Goal: Use online tool/utility: Use online tool/utility

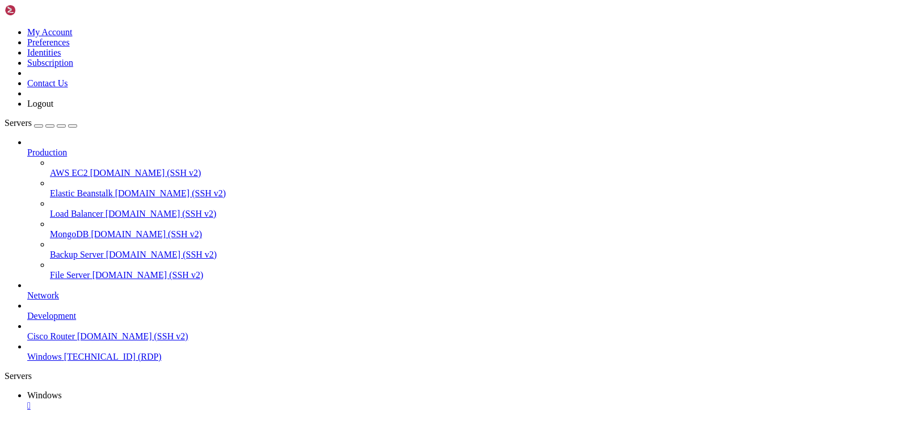
drag, startPoint x: 779, startPoint y: 531, endPoint x: 785, endPoint y: 565, distance: 34.6
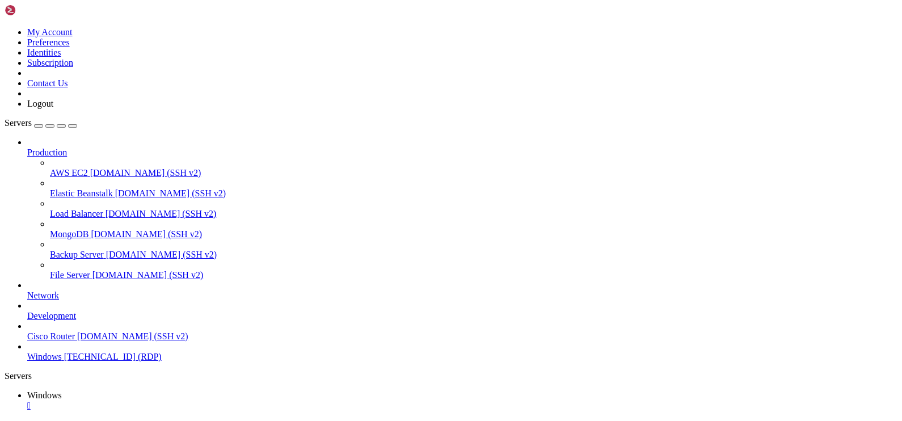
drag, startPoint x: 476, startPoint y: 823, endPoint x: 282, endPoint y: 826, distance: 194.5
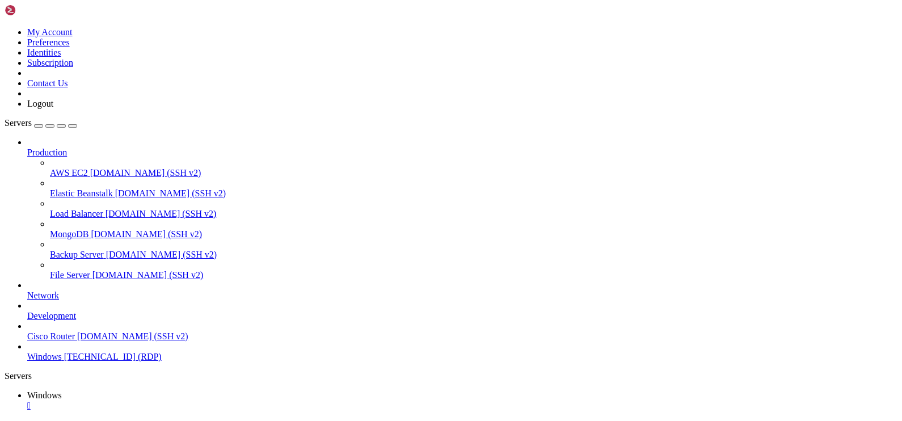
drag, startPoint x: 572, startPoint y: 545, endPoint x: 239, endPoint y: 736, distance: 384.3
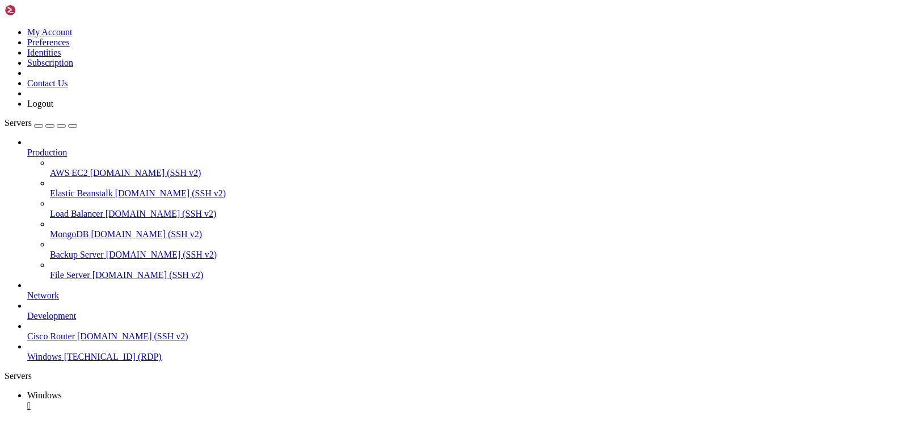
drag, startPoint x: 373, startPoint y: 835, endPoint x: 655, endPoint y: 557, distance: 396.6
drag, startPoint x: 612, startPoint y: 584, endPoint x: 206, endPoint y: 826, distance: 472.0
drag, startPoint x: 159, startPoint y: 798, endPoint x: 259, endPoint y: 818, distance: 102.2
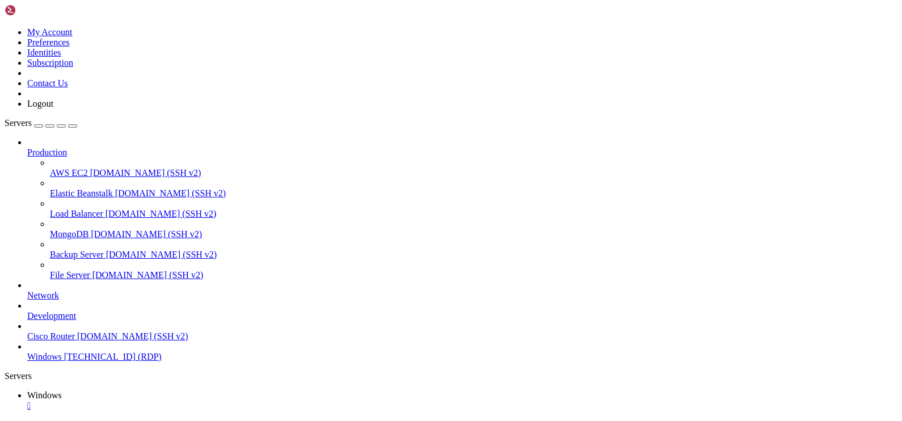
drag, startPoint x: 353, startPoint y: 835, endPoint x: 357, endPoint y: 840, distance: 6.5
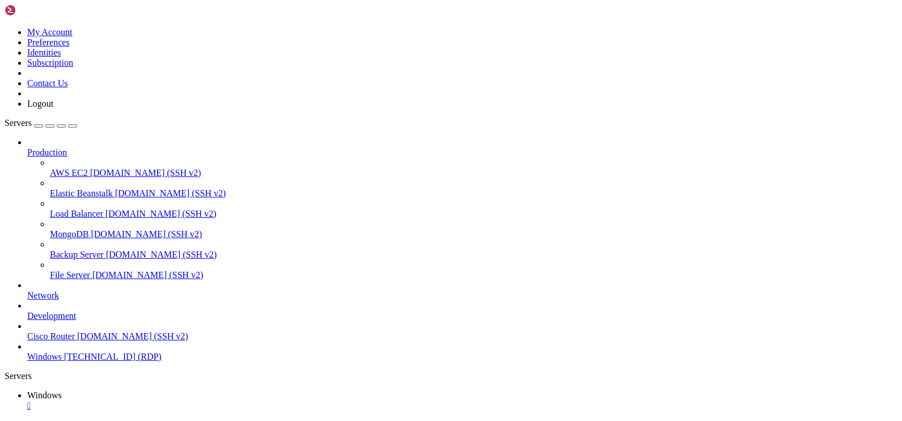
drag, startPoint x: 851, startPoint y: 565, endPoint x: 327, endPoint y: 512, distance: 526.0
drag, startPoint x: 792, startPoint y: 568, endPoint x: 781, endPoint y: 584, distance: 19.5
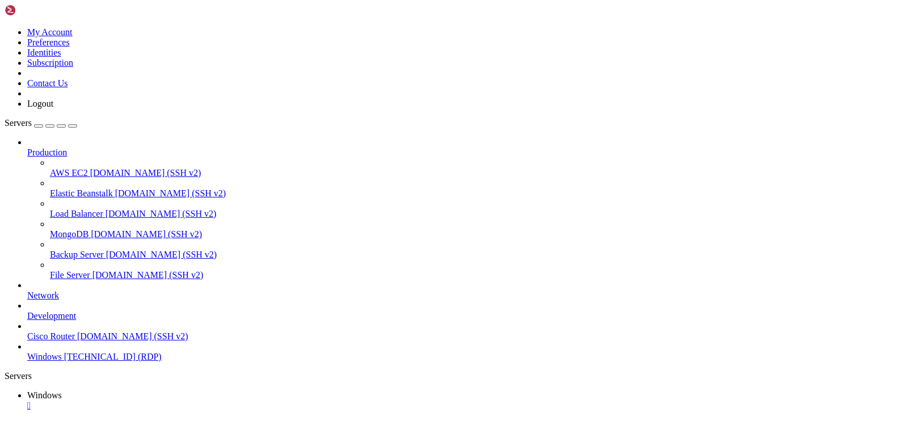
drag, startPoint x: 788, startPoint y: 600, endPoint x: 798, endPoint y: 613, distance: 16.2
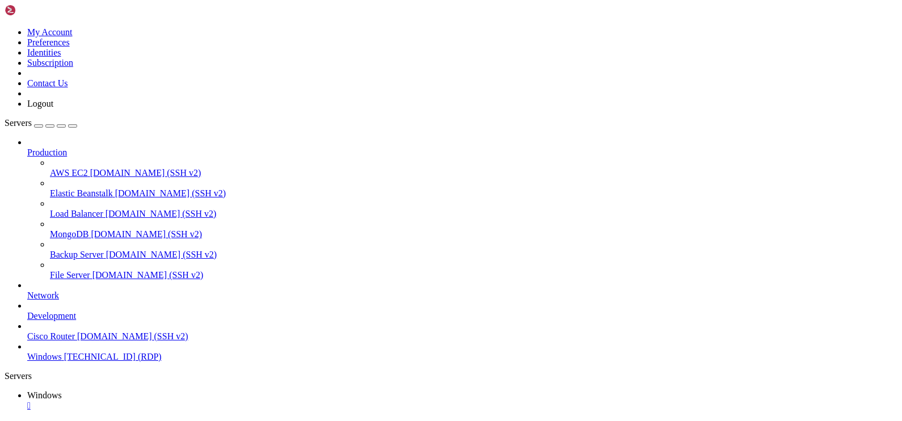
drag, startPoint x: 724, startPoint y: 534, endPoint x: 207, endPoint y: 528, distance: 516.6
drag, startPoint x: 207, startPoint y: 528, endPoint x: 743, endPoint y: 521, distance: 536.5
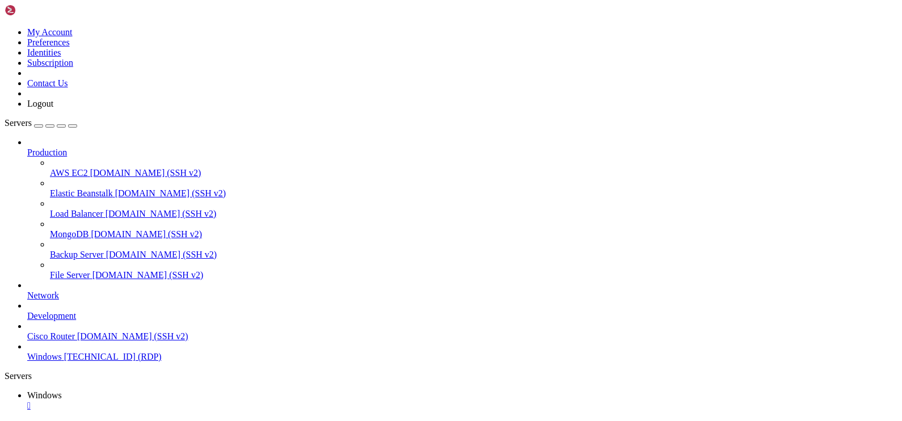
drag, startPoint x: 635, startPoint y: 522, endPoint x: 521, endPoint y: 526, distance: 114.6
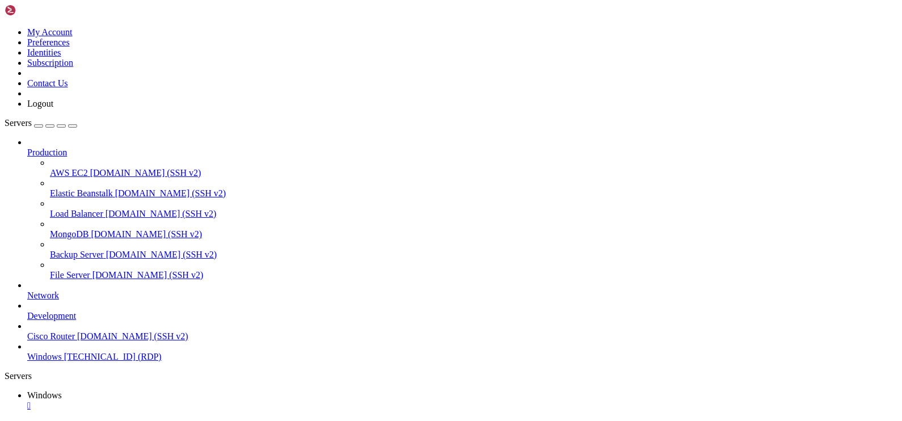
drag, startPoint x: 722, startPoint y: 674, endPoint x: 781, endPoint y: 836, distance: 173.3
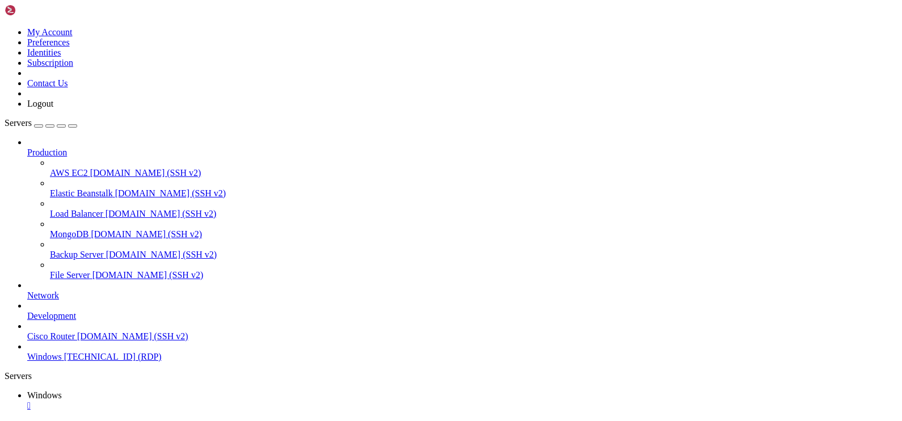
drag, startPoint x: 757, startPoint y: 670, endPoint x: 682, endPoint y: 828, distance: 174.8
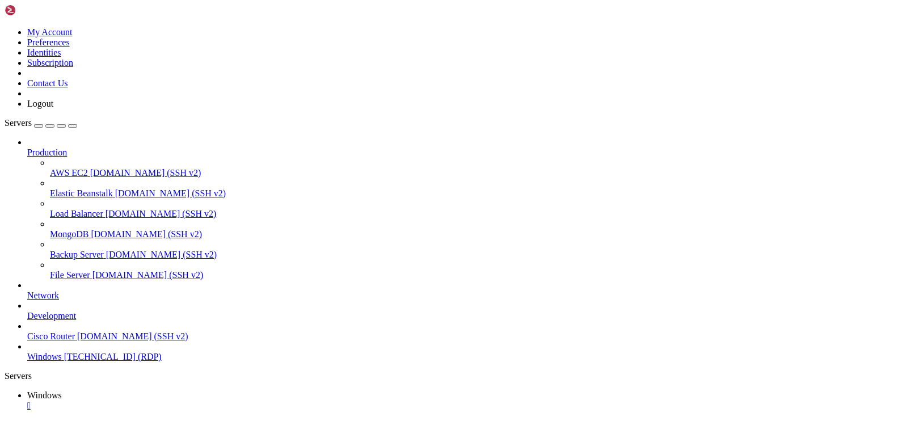
drag, startPoint x: 682, startPoint y: 828, endPoint x: 794, endPoint y: 613, distance: 242.5
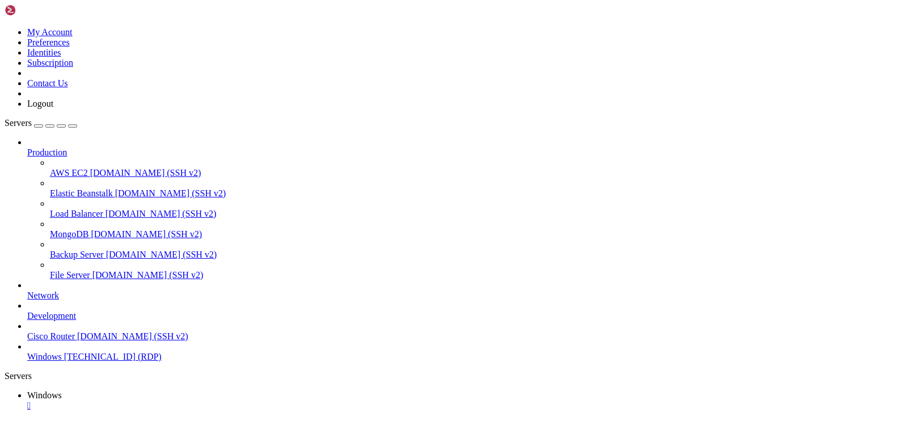
drag, startPoint x: 787, startPoint y: 687, endPoint x: 648, endPoint y: 830, distance: 199.7
drag, startPoint x: 784, startPoint y: 595, endPoint x: 680, endPoint y: 816, distance: 243.5
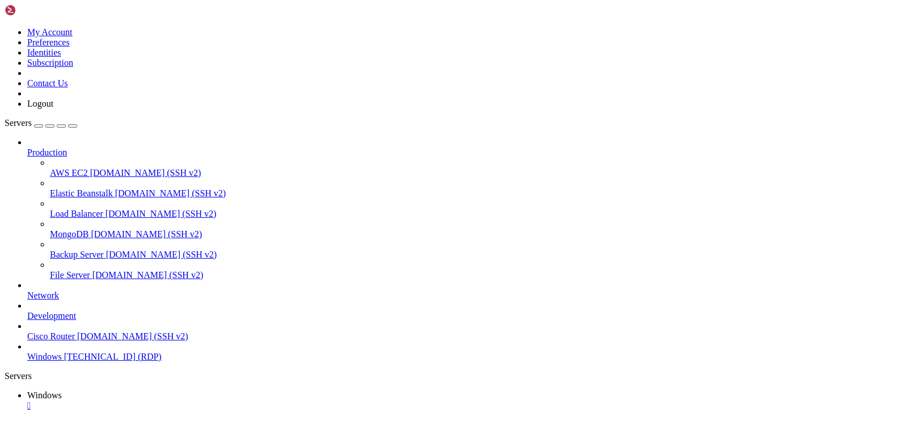
drag, startPoint x: 763, startPoint y: 620, endPoint x: 627, endPoint y: 861, distance: 277.1
drag, startPoint x: 787, startPoint y: 592, endPoint x: 652, endPoint y: 856, distance: 297.0
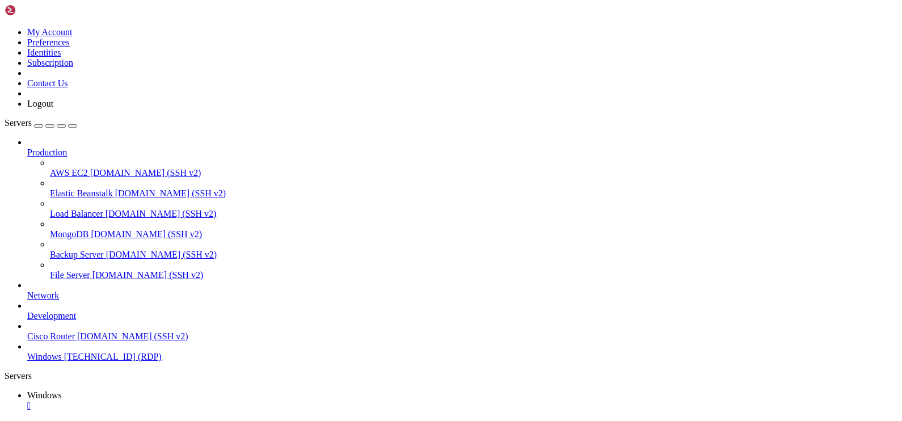
drag, startPoint x: 744, startPoint y: 663, endPoint x: 621, endPoint y: 882, distance: 251.1
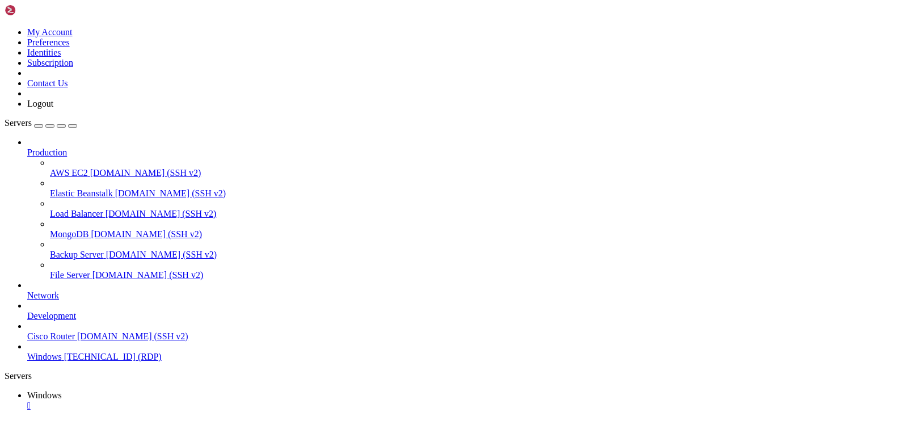
drag, startPoint x: 434, startPoint y: 824, endPoint x: 546, endPoint y: 798, distance: 114.7
drag, startPoint x: 560, startPoint y: 815, endPoint x: 227, endPoint y: 801, distance: 333.7
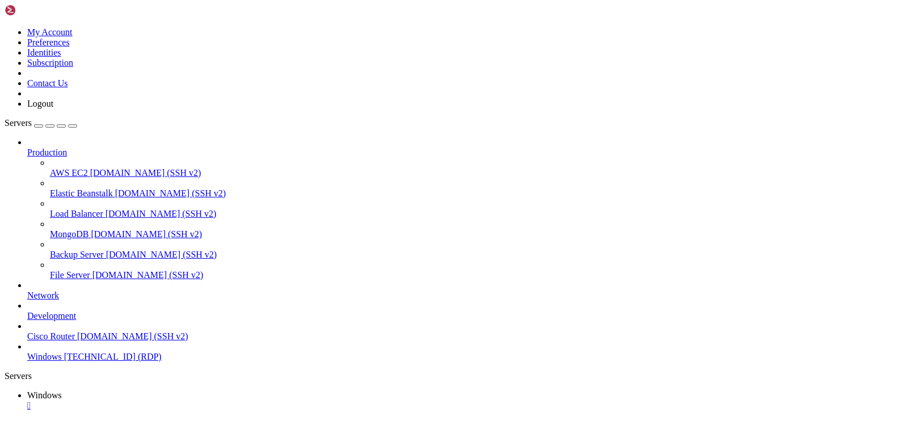
drag, startPoint x: 746, startPoint y: 814, endPoint x: 256, endPoint y: 814, distance: 490.5
drag, startPoint x: 368, startPoint y: 826, endPoint x: 518, endPoint y: 817, distance: 150.5
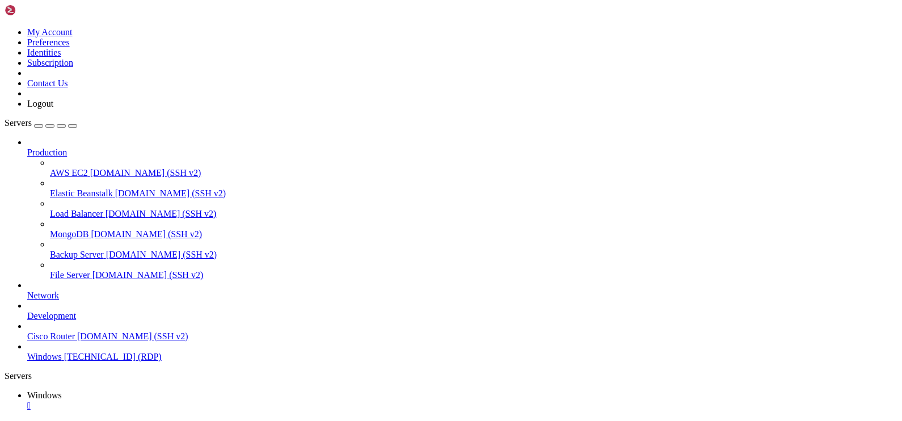
drag, startPoint x: 509, startPoint y: 544, endPoint x: 776, endPoint y: 546, distance: 267.1
drag, startPoint x: 571, startPoint y: 737, endPoint x: 361, endPoint y: 748, distance: 210.1
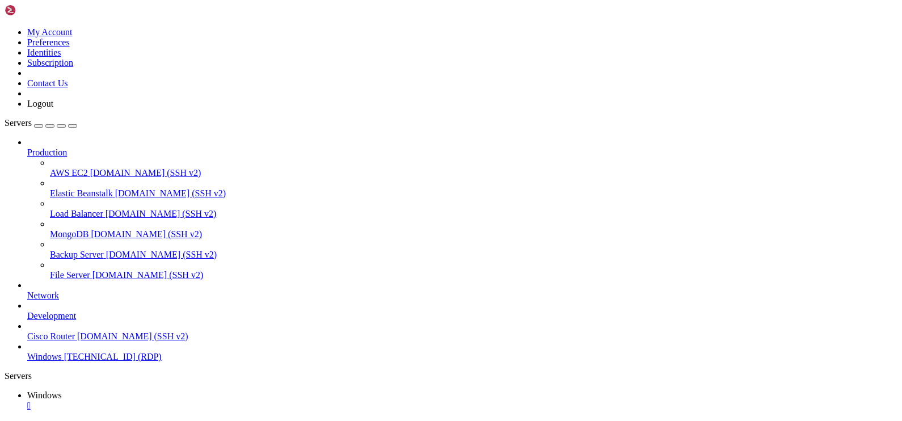
drag, startPoint x: 221, startPoint y: 851, endPoint x: 237, endPoint y: 841, distance: 18.9
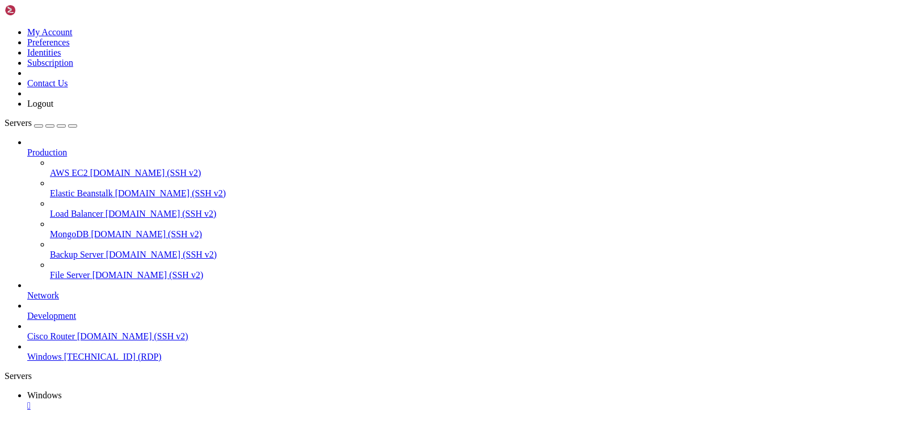
drag, startPoint x: 100, startPoint y: 508, endPoint x: 682, endPoint y: 520, distance: 581.4
drag, startPoint x: 656, startPoint y: 518, endPoint x: 809, endPoint y: 623, distance: 185.1
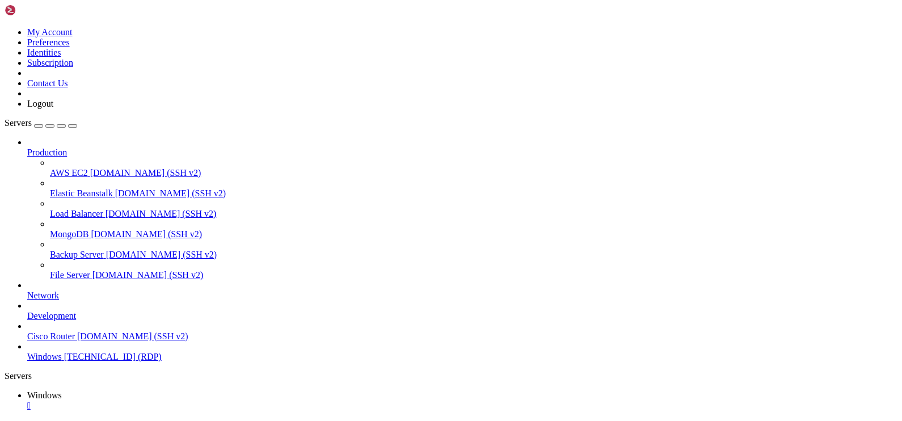
drag, startPoint x: 670, startPoint y: 559, endPoint x: 760, endPoint y: 570, distance: 91.4
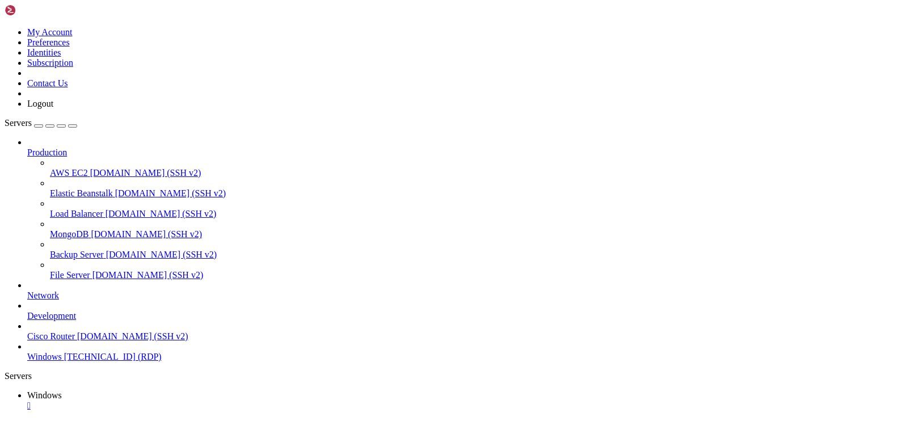
drag, startPoint x: 165, startPoint y: 508, endPoint x: 830, endPoint y: 556, distance: 666.3
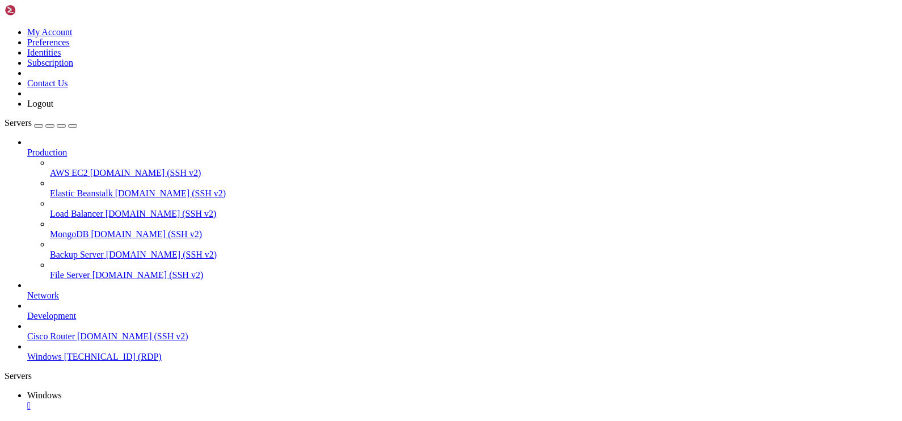
drag, startPoint x: 462, startPoint y: 759, endPoint x: 239, endPoint y: 746, distance: 223.2
drag, startPoint x: 467, startPoint y: 771, endPoint x: 216, endPoint y: 768, distance: 251.2
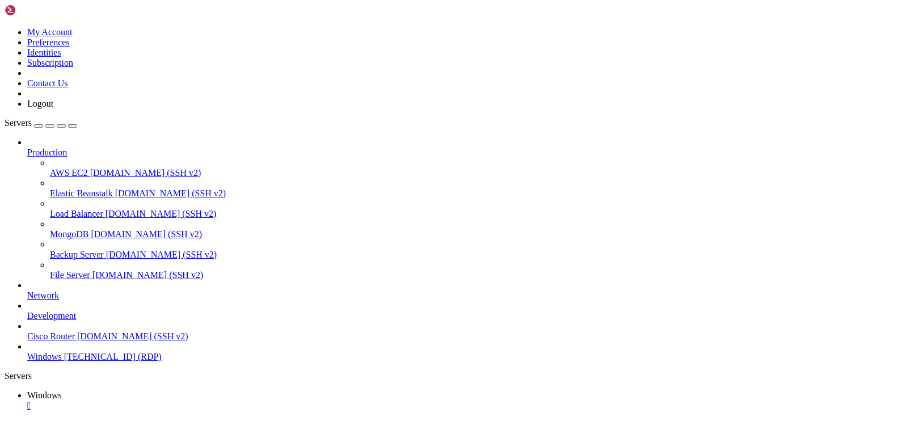
drag, startPoint x: 230, startPoint y: 645, endPoint x: 141, endPoint y: 610, distance: 95.5
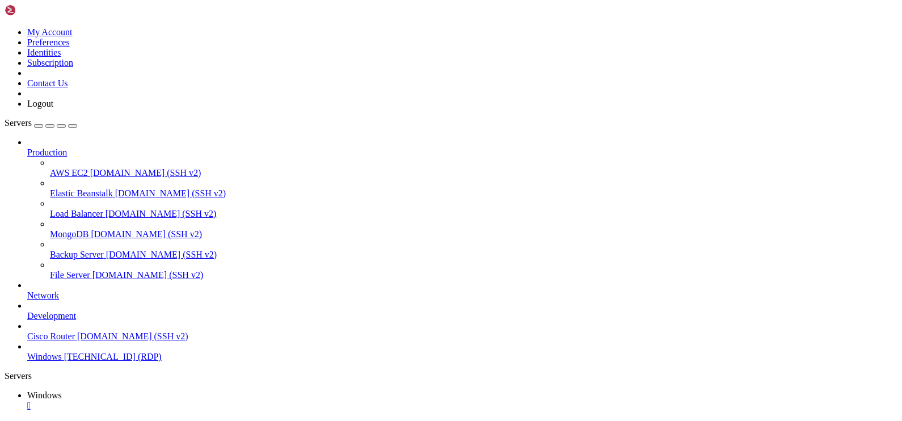
drag, startPoint x: 268, startPoint y: 608, endPoint x: 130, endPoint y: 604, distance: 137.8
drag, startPoint x: 301, startPoint y: 775, endPoint x: 126, endPoint y: 625, distance: 229.7
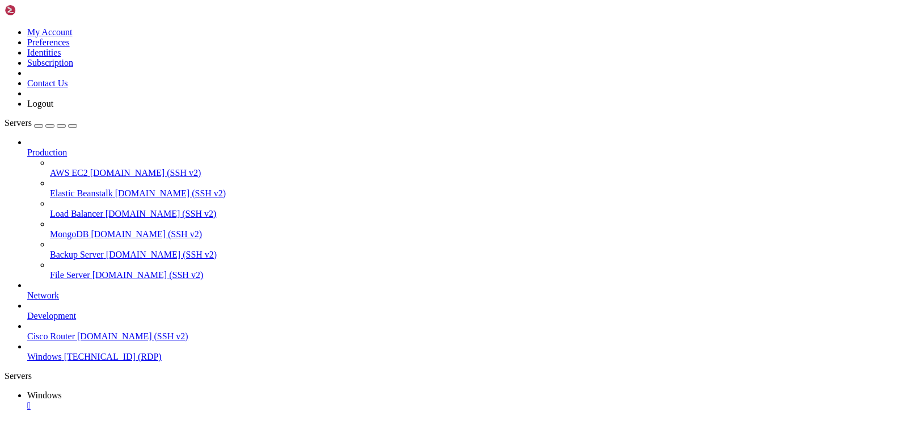
drag, startPoint x: 541, startPoint y: 570, endPoint x: 712, endPoint y: 573, distance: 170.7
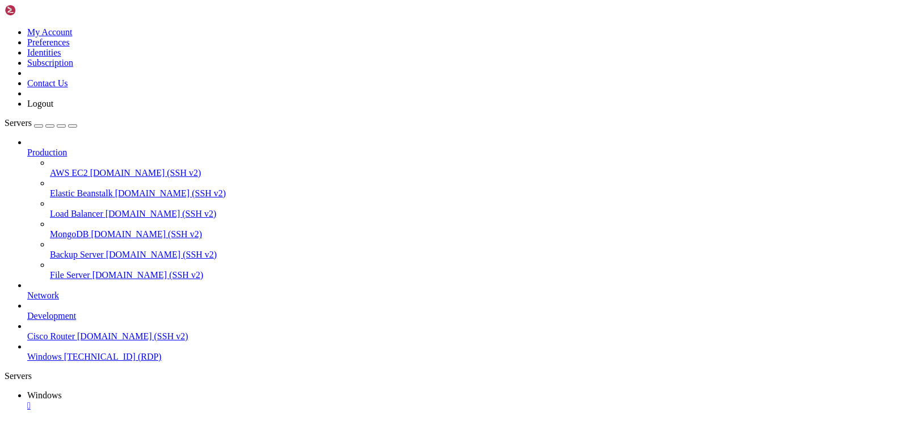
drag, startPoint x: 257, startPoint y: 737, endPoint x: 140, endPoint y: 615, distance: 169.2
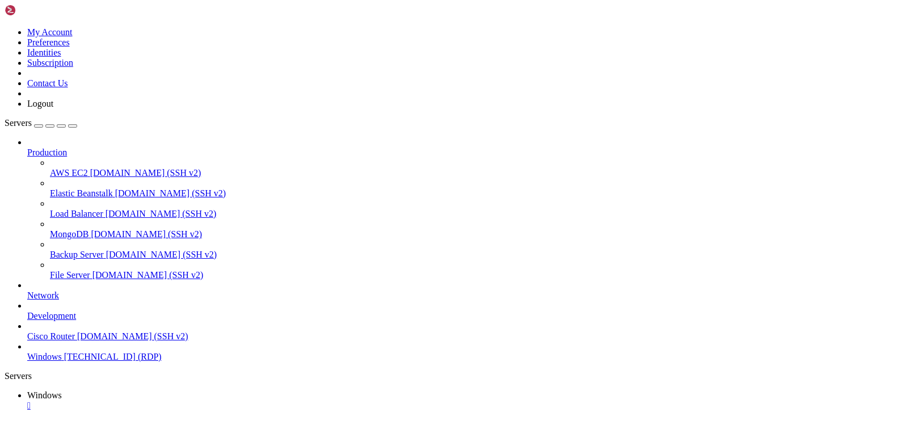
drag, startPoint x: 580, startPoint y: 762, endPoint x: 332, endPoint y: 754, distance: 248.5
drag, startPoint x: 636, startPoint y: 773, endPoint x: 336, endPoint y: 747, distance: 301.6
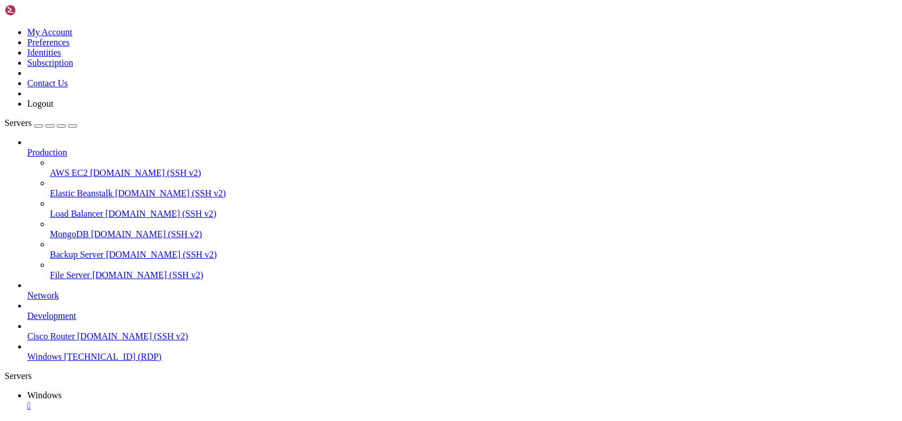
drag, startPoint x: 642, startPoint y: 770, endPoint x: 609, endPoint y: 869, distance: 104.5
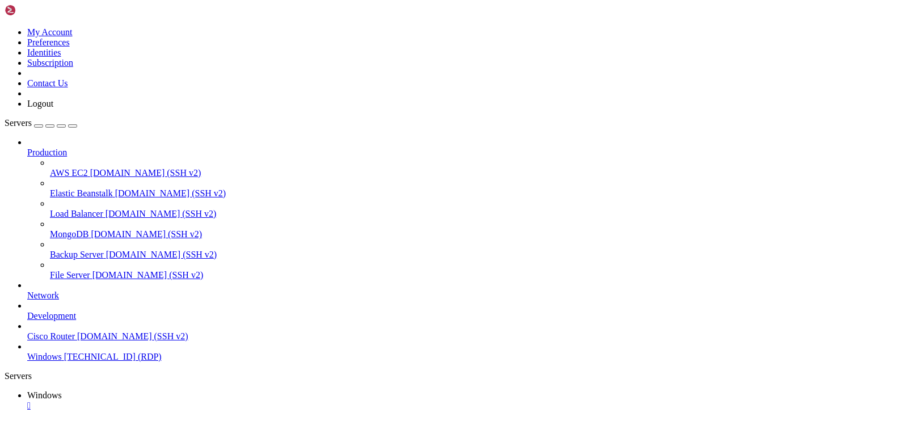
drag, startPoint x: 559, startPoint y: 684, endPoint x: 333, endPoint y: 670, distance: 226.1
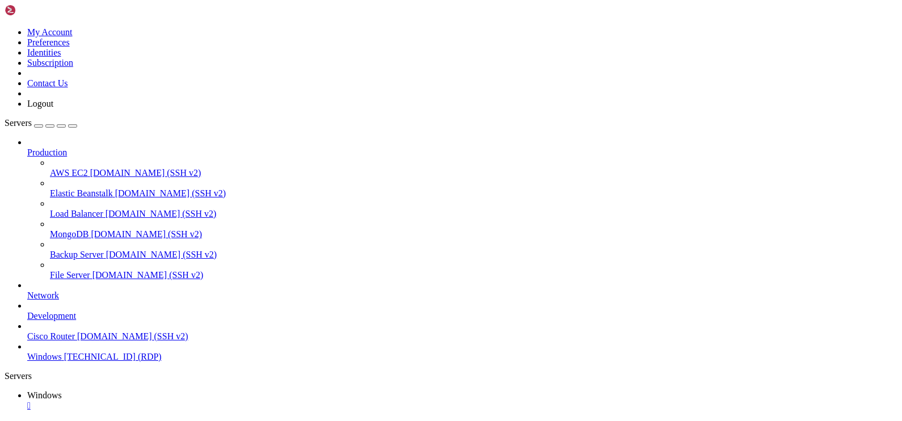
drag, startPoint x: 99, startPoint y: 505, endPoint x: 776, endPoint y: 529, distance: 676.9
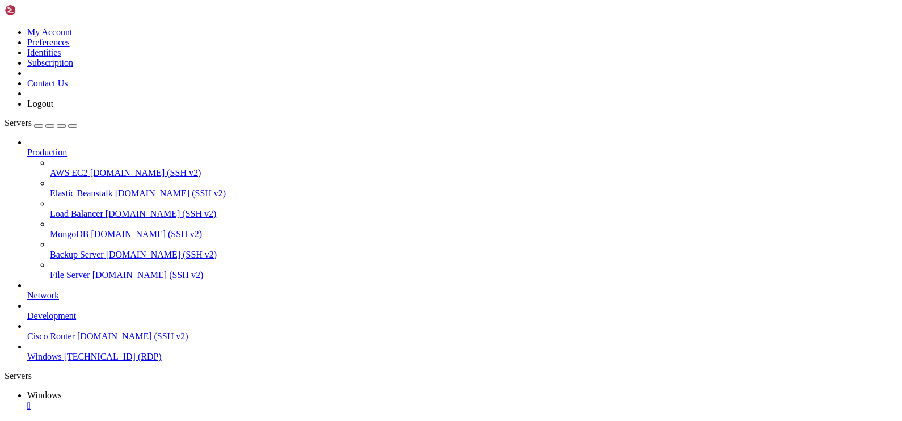
drag, startPoint x: 814, startPoint y: 537, endPoint x: 830, endPoint y: 524, distance: 20.5
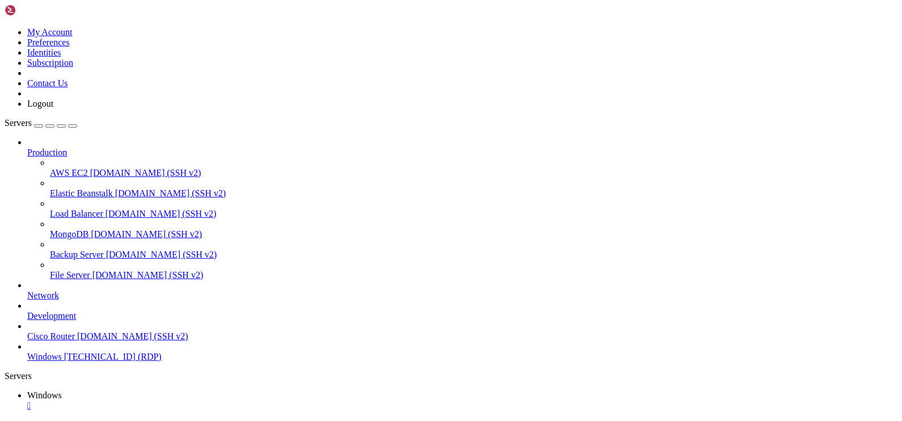
drag, startPoint x: 736, startPoint y: 718, endPoint x: 701, endPoint y: 726, distance: 36.2
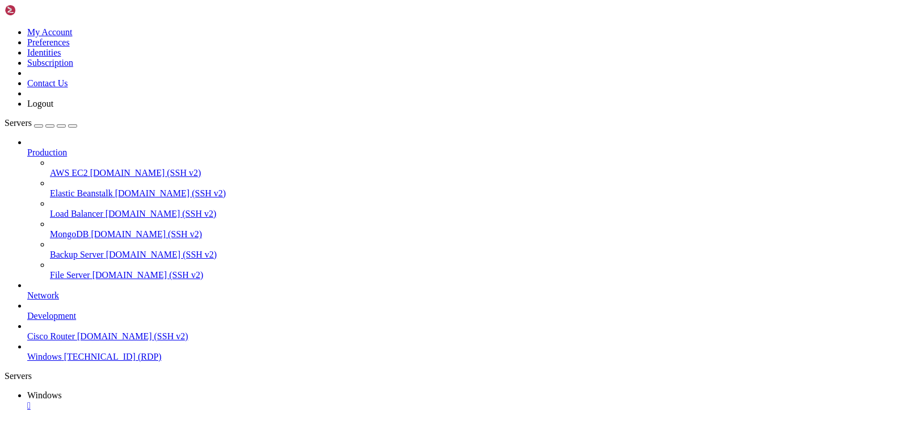
drag, startPoint x: 128, startPoint y: 514, endPoint x: 827, endPoint y: 879, distance: 788.8
